Goal: Information Seeking & Learning: Check status

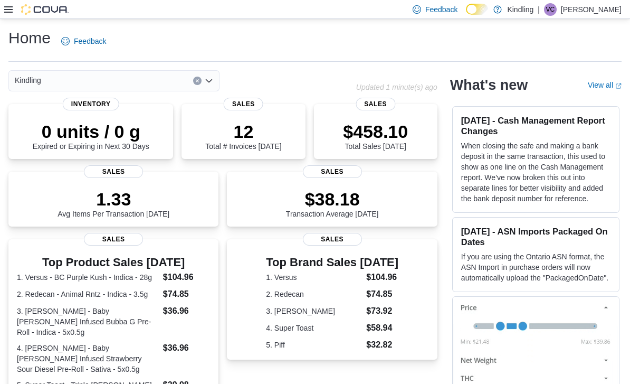
click at [19, 14] on div at bounding box center [36, 9] width 64 height 11
click at [1, 11] on div "Feedback Dark Mode Kindling | VC [PERSON_NAME]" at bounding box center [315, 9] width 630 height 19
click at [12, 13] on icon at bounding box center [8, 9] width 8 height 6
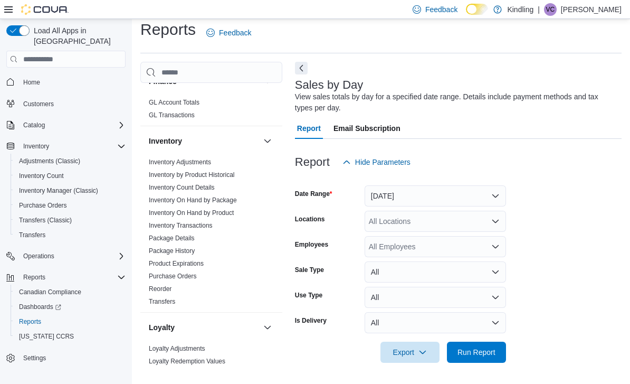
scroll to position [350, 0]
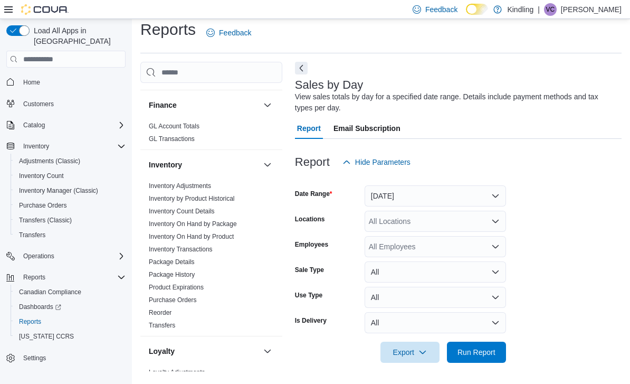
click at [176, 207] on link "Inventory Count Details" at bounding box center [182, 210] width 66 height 7
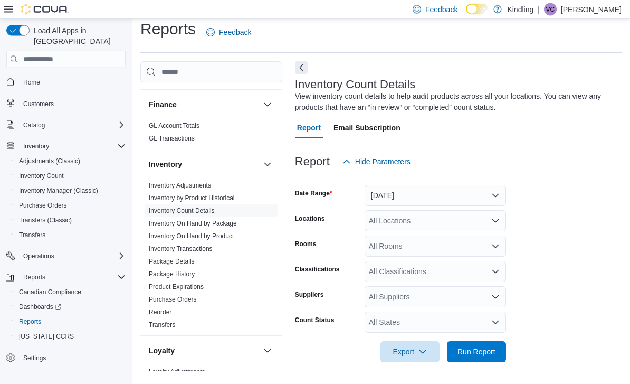
scroll to position [33, 0]
click at [399, 211] on div "All Locations" at bounding box center [435, 221] width 141 height 21
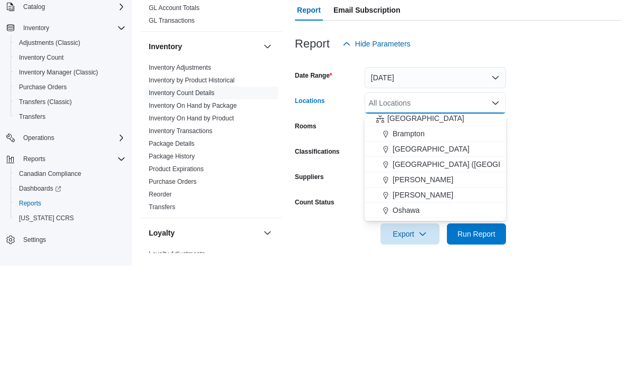
scroll to position [69, 0]
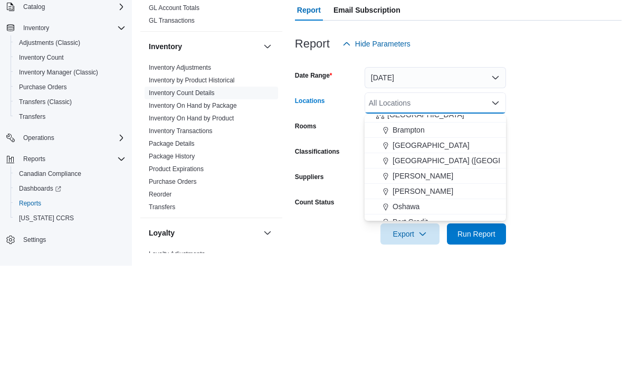
click at [397, 241] on button "Brampton" at bounding box center [435, 248] width 141 height 15
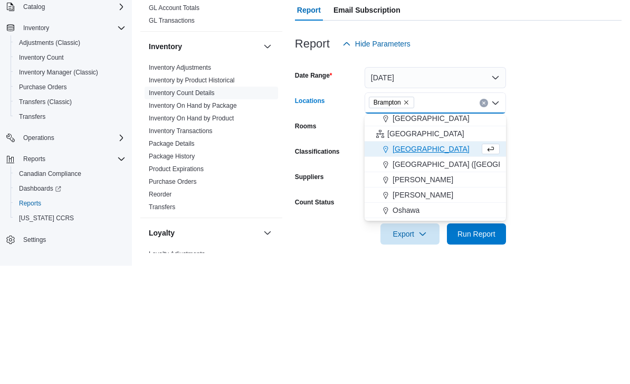
scroll to position [51, 0]
click at [389, 262] on icon "Choose from the following options" at bounding box center [386, 266] width 8 height 8
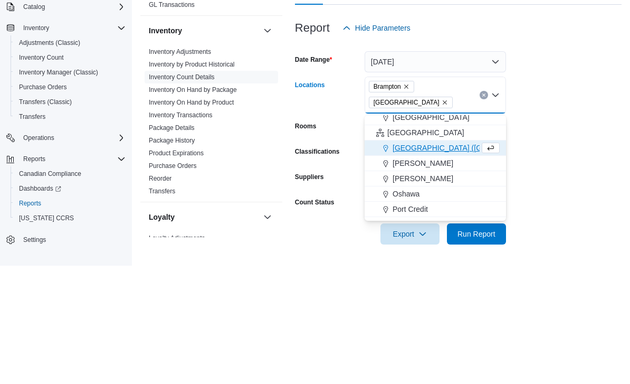
click at [409, 202] on icon "Remove Brampton from selection in this group" at bounding box center [406, 205] width 6 height 6
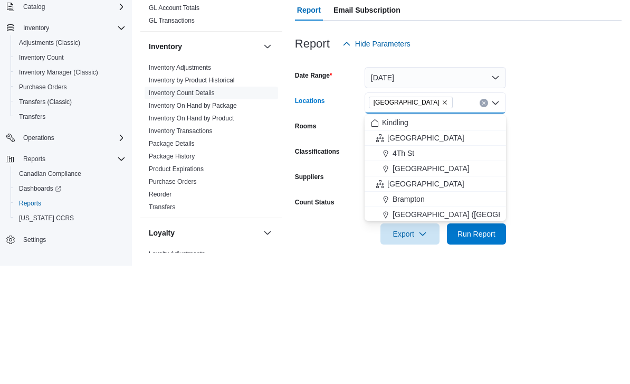
click at [586, 173] on form "Date Range [DATE] Locations [GEOGRAPHIC_DATA] Combo box. Selected. [GEOGRAPHIC_…" at bounding box center [458, 268] width 327 height 190
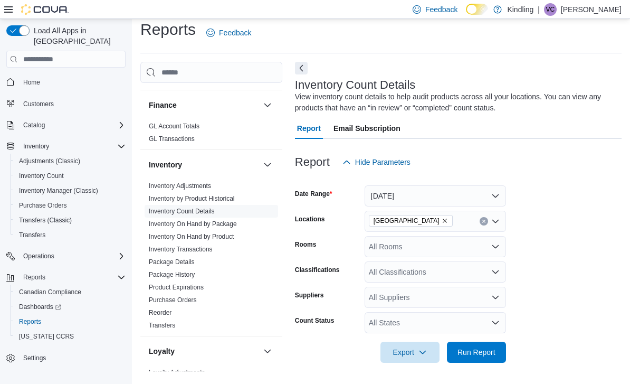
click at [475, 347] on span "Run Report" at bounding box center [477, 352] width 38 height 11
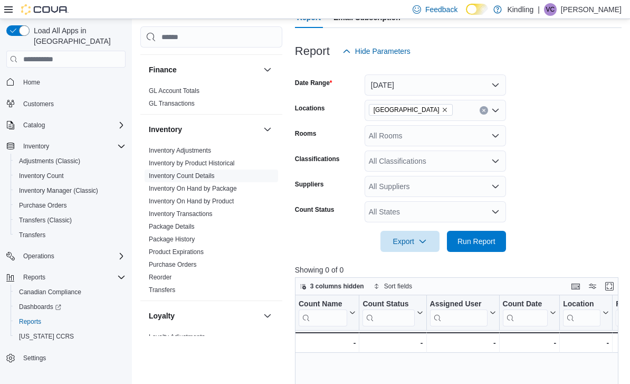
scroll to position [118, 0]
click at [185, 185] on link "Inventory On Hand by Package" at bounding box center [193, 188] width 88 height 7
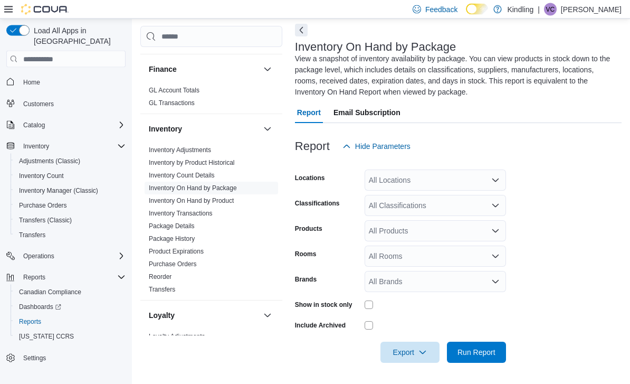
scroll to position [47, 0]
click at [365, 176] on div "All Locations" at bounding box center [435, 179] width 141 height 21
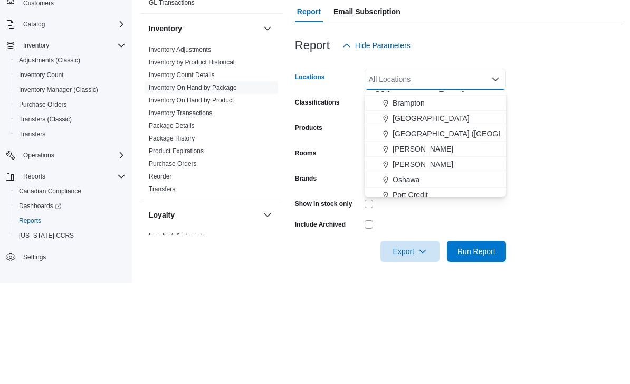
scroll to position [74, 0]
click at [401, 212] on span "[GEOGRAPHIC_DATA]" at bounding box center [431, 217] width 77 height 11
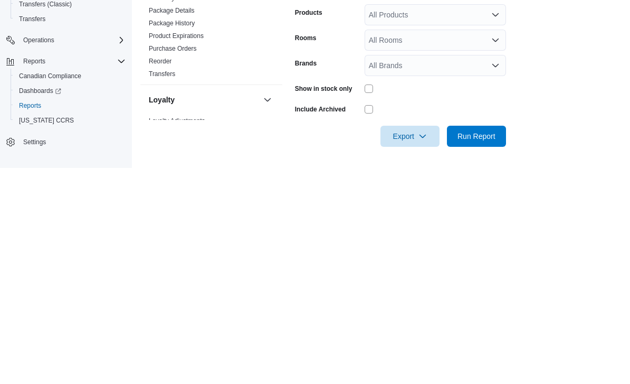
click at [489, 347] on span "Run Report" at bounding box center [477, 352] width 38 height 11
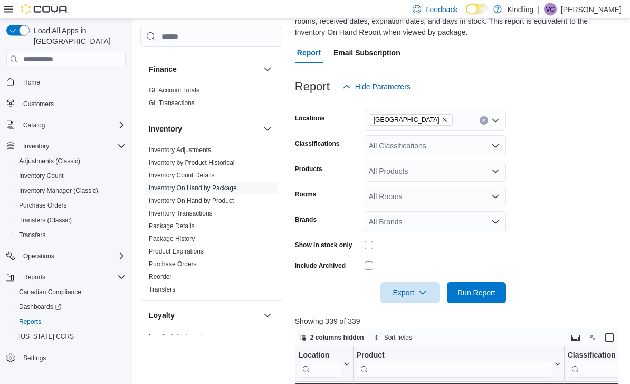
click at [161, 197] on link "Inventory On Hand by Product" at bounding box center [191, 200] width 85 height 7
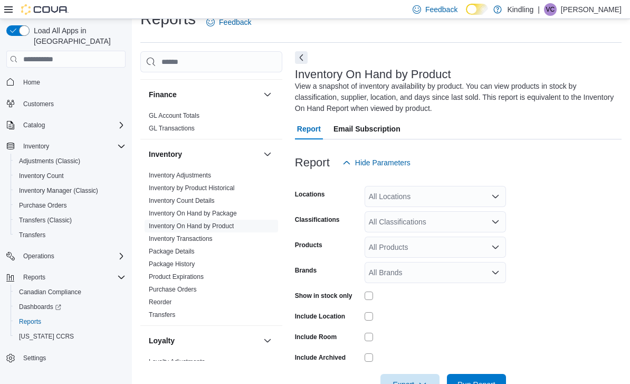
click at [381, 195] on div "All Locations" at bounding box center [435, 196] width 141 height 21
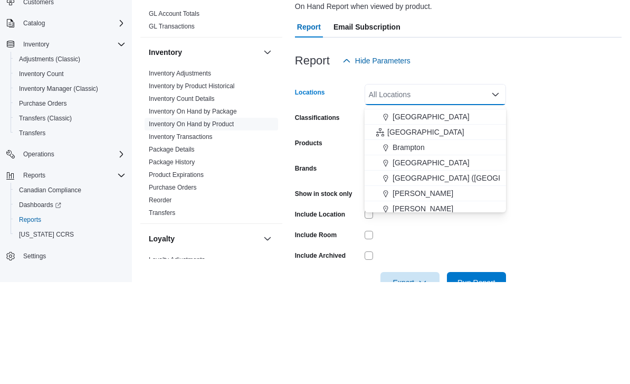
click at [409, 259] on span "[GEOGRAPHIC_DATA]" at bounding box center [431, 264] width 77 height 11
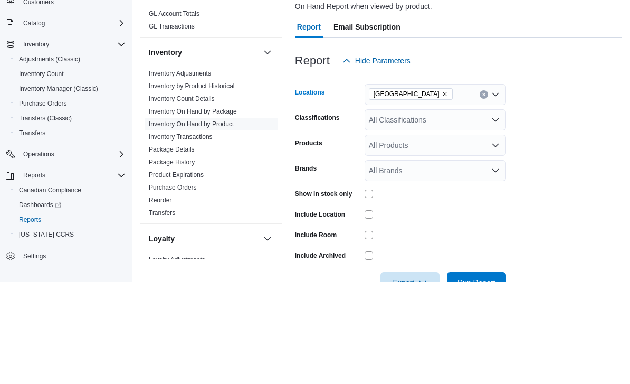
click at [563, 173] on form "Locations [GEOGRAPHIC_DATA] Combo box. Selected. [GEOGRAPHIC_DATA]. Press Backs…" at bounding box center [458, 284] width 327 height 222
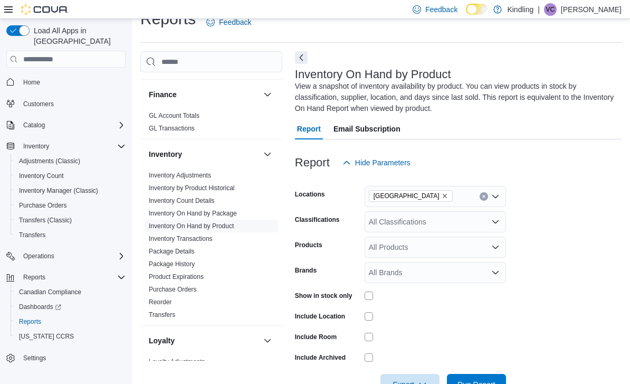
click at [477, 383] on span "Run Report" at bounding box center [477, 384] width 38 height 11
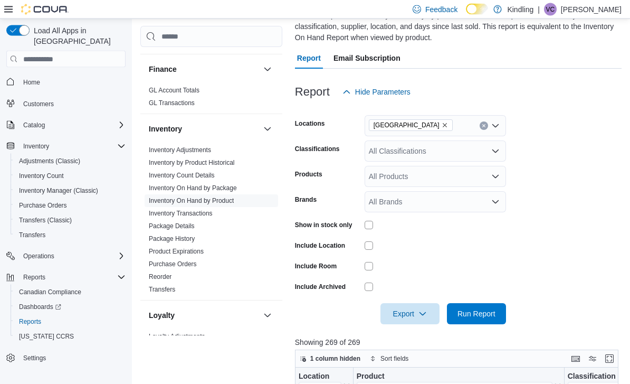
click at [396, 159] on div "All Classifications" at bounding box center [435, 151] width 141 height 21
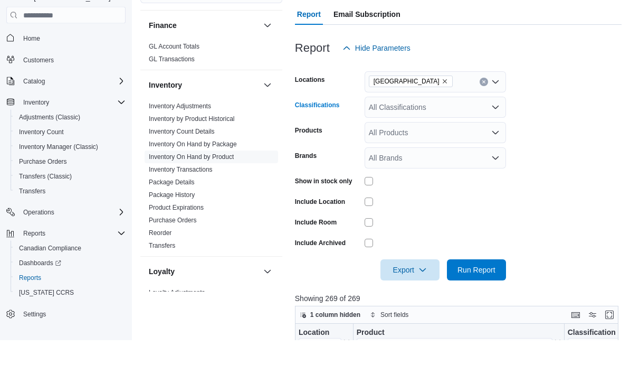
click at [386, 141] on div "All Classifications Combo box. Selected. Combo box input. All Classifications. …" at bounding box center [435, 151] width 141 height 21
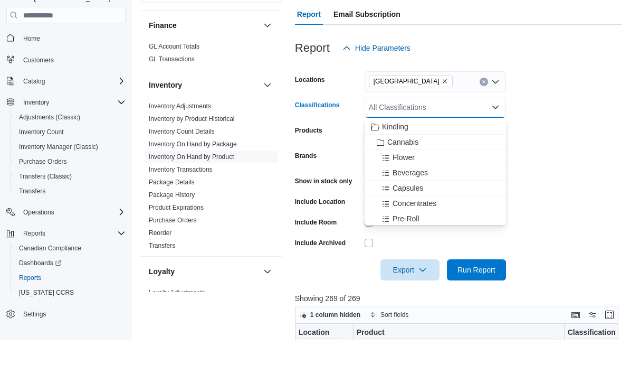
click at [385, 181] on span "Choose from the following options" at bounding box center [381, 186] width 11 height 11
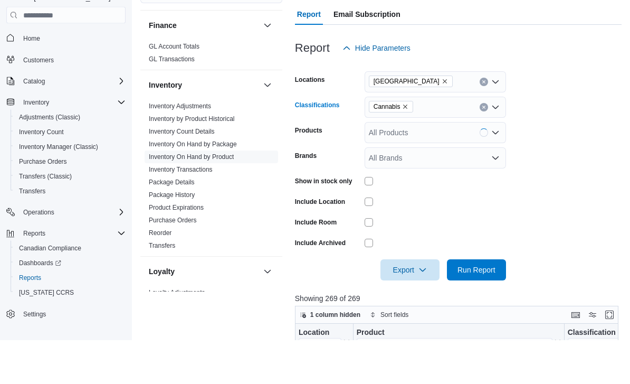
click at [545, 141] on form "Locations [GEOGRAPHIC_DATA] Classifications Cannabis Combo box. Selected. Canna…" at bounding box center [458, 214] width 327 height 222
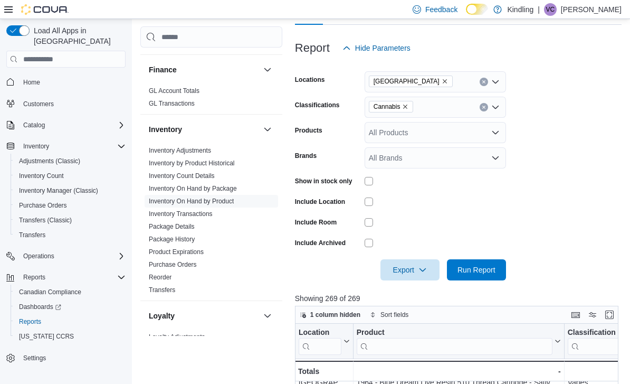
click at [400, 129] on div "All Products" at bounding box center [435, 132] width 141 height 21
